Goal: Check status: Check status

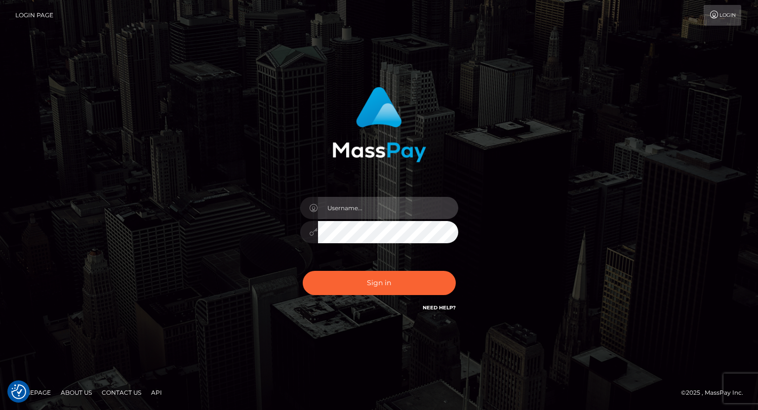
click at [332, 215] on input "text" at bounding box center [388, 208] width 140 height 22
type input "tatyanafansly1"
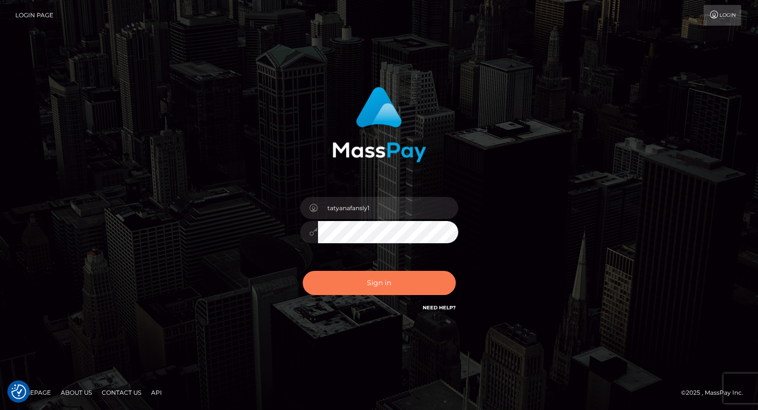
click at [387, 289] on button "Sign in" at bounding box center [379, 283] width 153 height 24
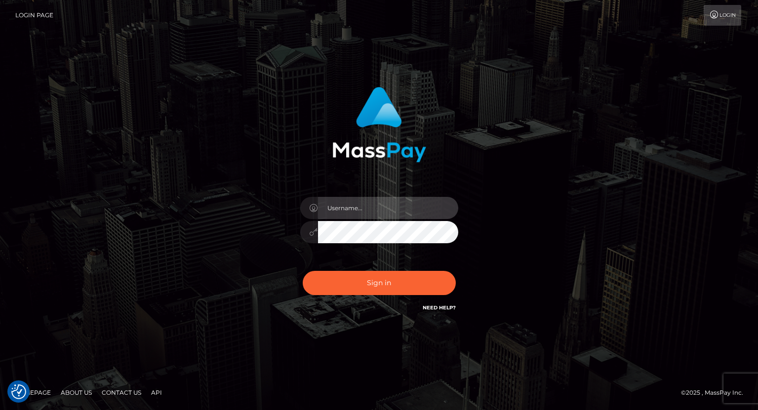
click at [393, 207] on input "text" at bounding box center [388, 208] width 140 height 22
type input "tatyanafansly1"
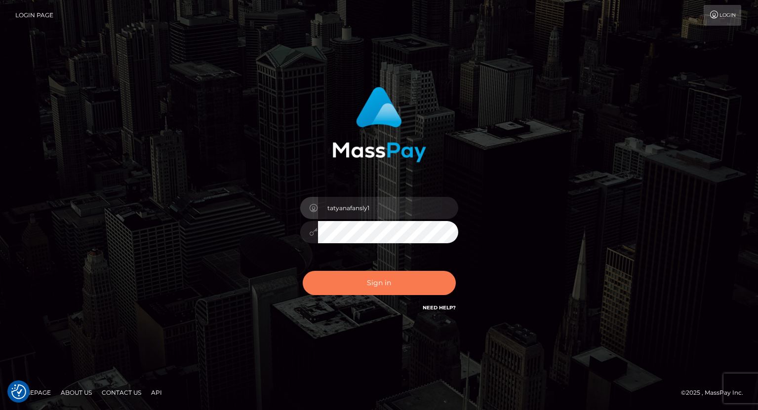
click at [383, 279] on button "Sign in" at bounding box center [379, 283] width 153 height 24
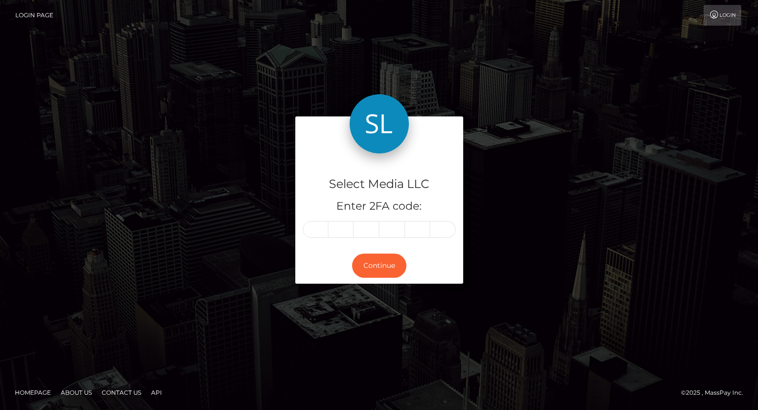
click at [322, 229] on input "text" at bounding box center [316, 229] width 26 height 17
type input "9"
type input "7"
type input "8"
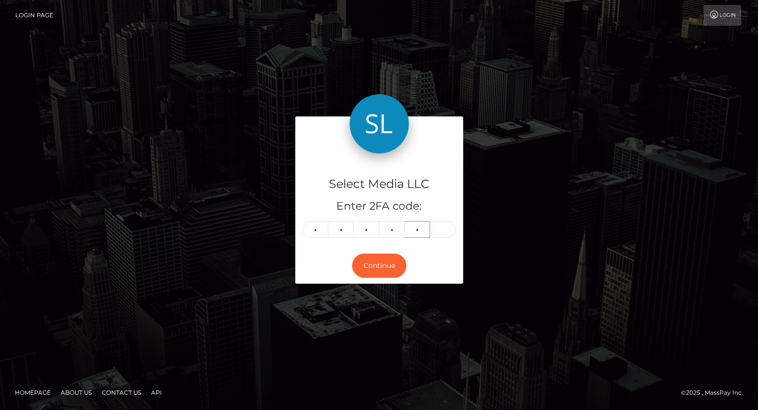
type input "5"
type input "4"
click at [375, 269] on button "Continue" at bounding box center [379, 266] width 54 height 24
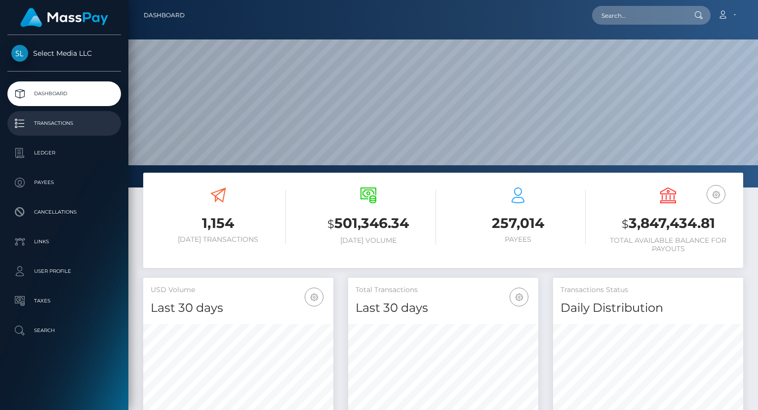
scroll to position [175, 190]
click at [667, 227] on h3 "$ 3,847,434.81" at bounding box center [667, 224] width 135 height 20
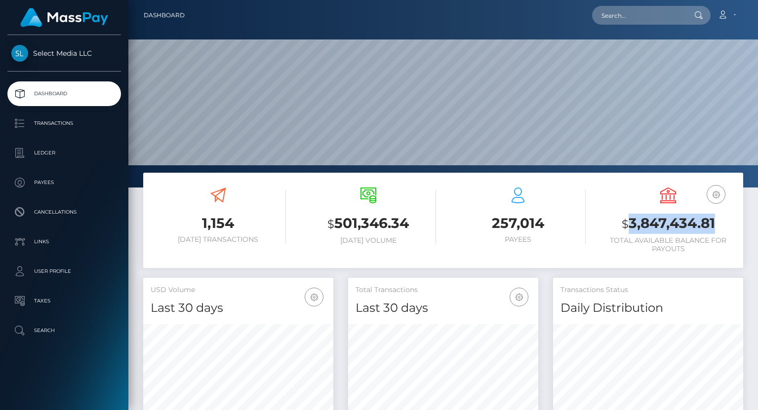
click at [667, 227] on h3 "$ 3,847,434.81" at bounding box center [667, 224] width 135 height 20
copy h3 "3,847,434.81"
click at [60, 153] on p "Ledger" at bounding box center [64, 153] width 106 height 15
